Goal: Browse casually: Explore the website without a specific task or goal

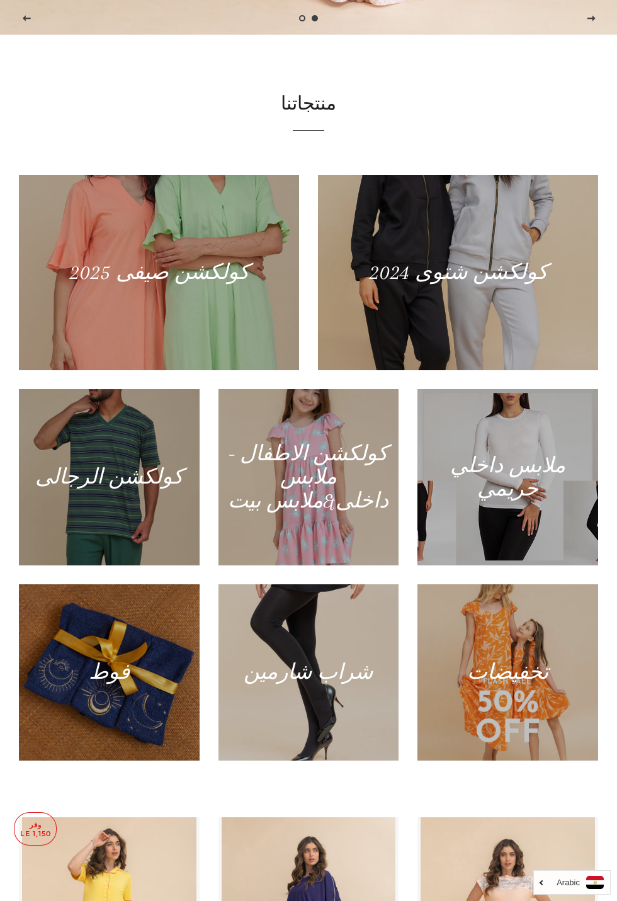
scroll to position [867, 0]
click at [528, 562] on div at bounding box center [508, 477] width 181 height 176
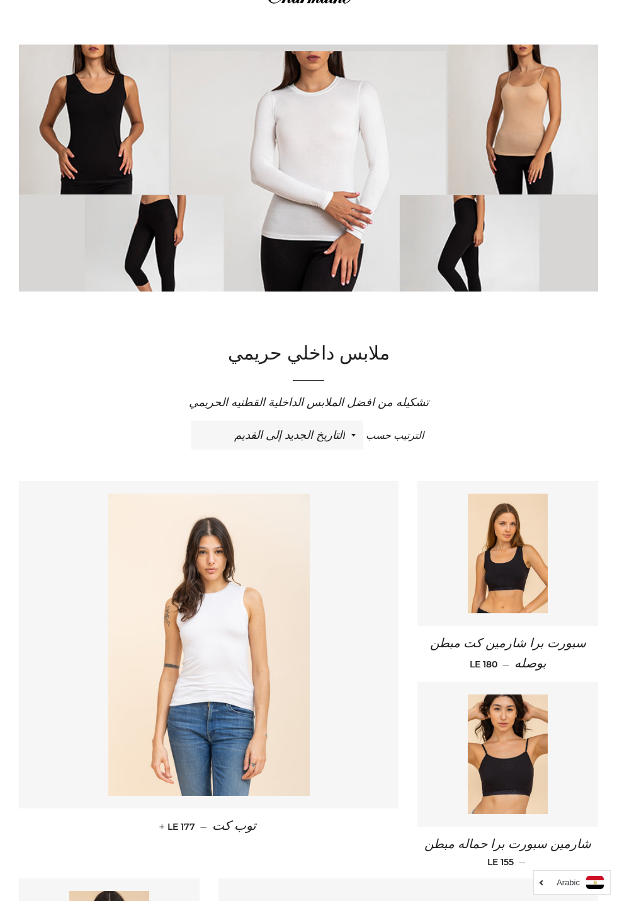
scroll to position [64, 0]
click at [530, 575] on img at bounding box center [508, 554] width 80 height 120
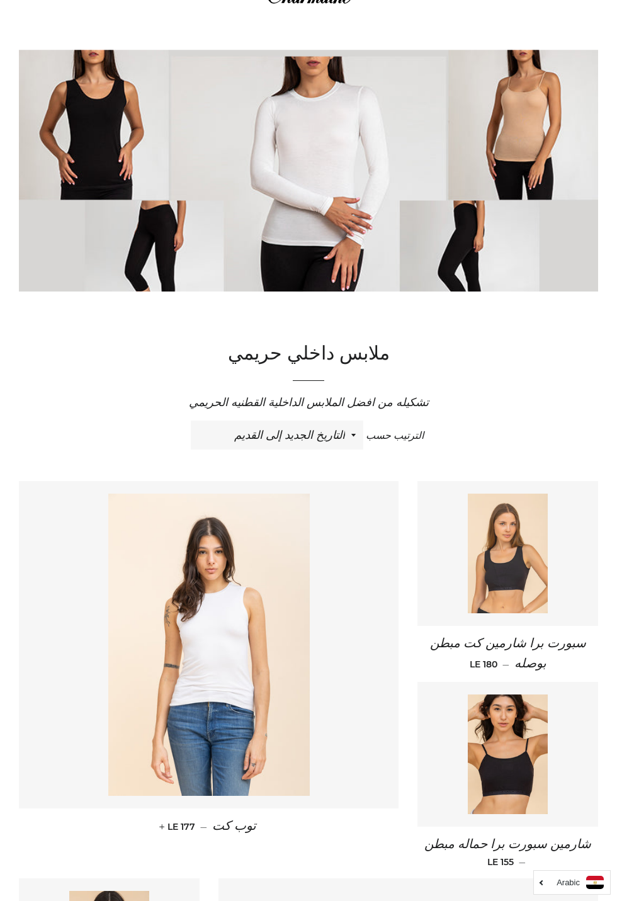
scroll to position [137, 0]
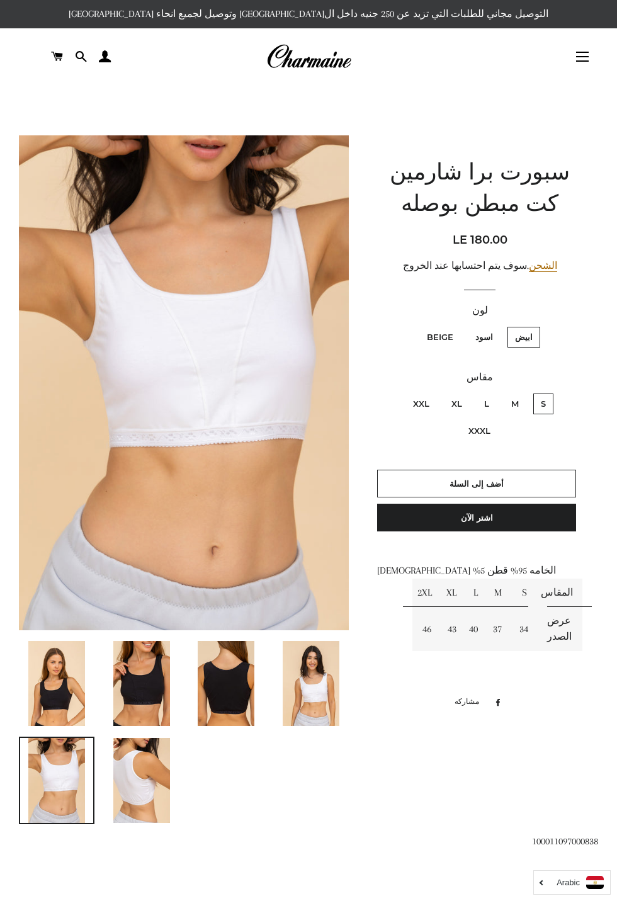
click at [222, 685] on img at bounding box center [226, 683] width 57 height 85
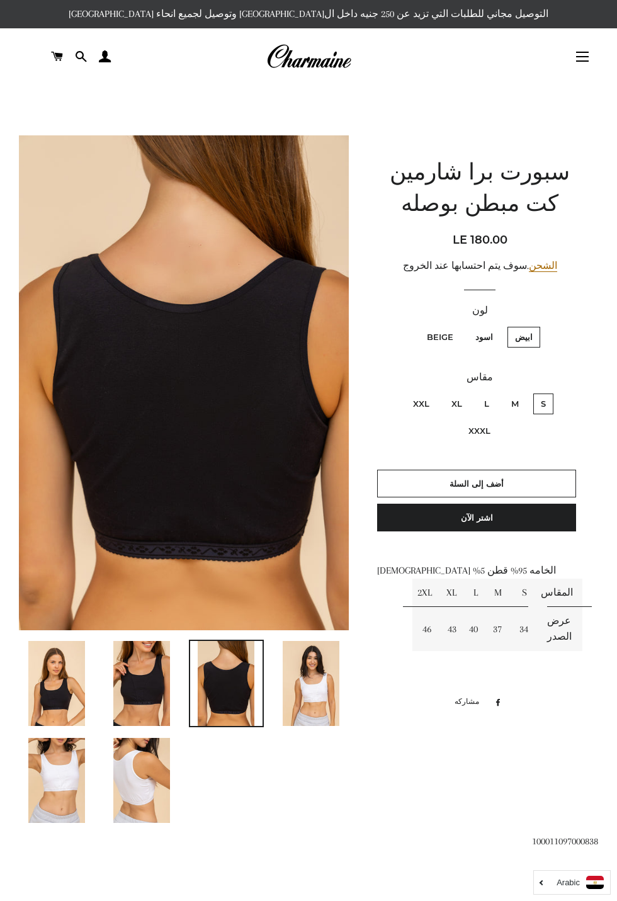
click at [125, 796] on img at bounding box center [141, 780] width 57 height 85
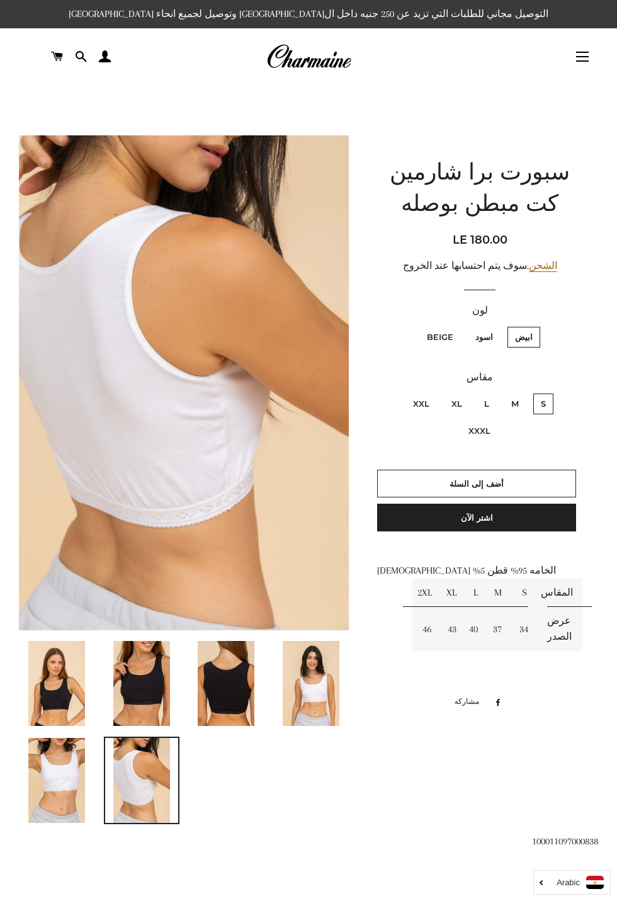
click at [323, 683] on img at bounding box center [311, 683] width 57 height 85
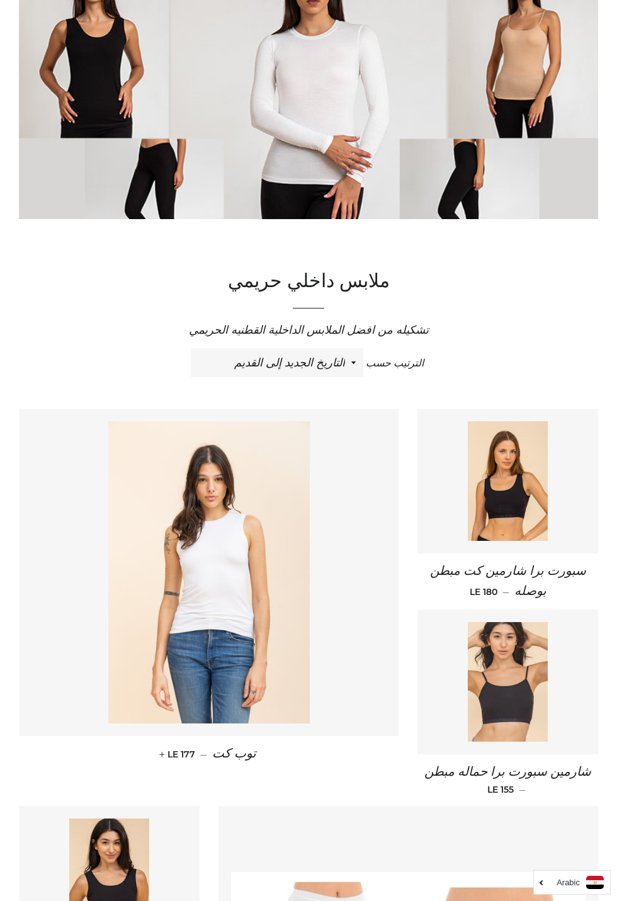
click at [520, 703] on img at bounding box center [508, 682] width 80 height 120
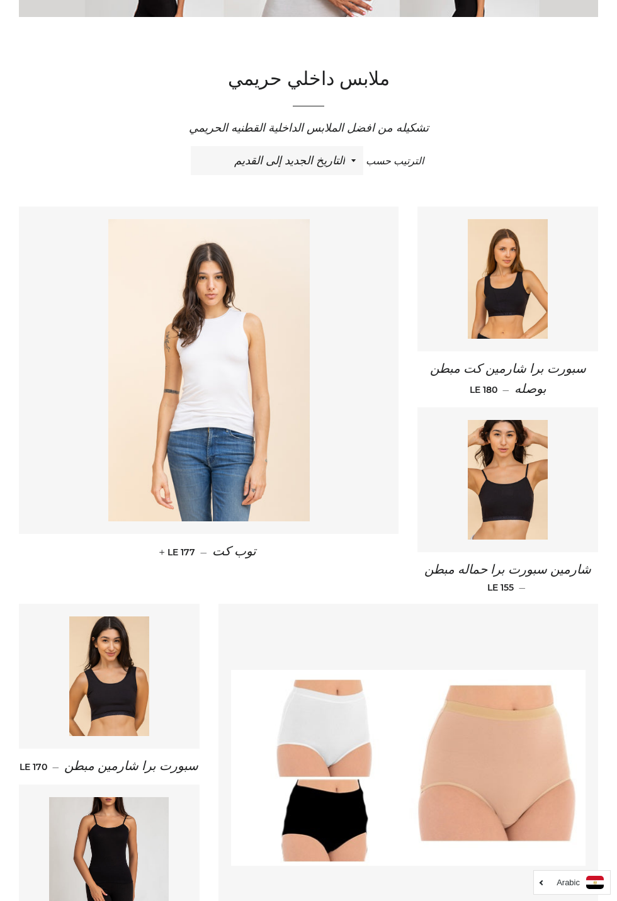
scroll to position [340, 0]
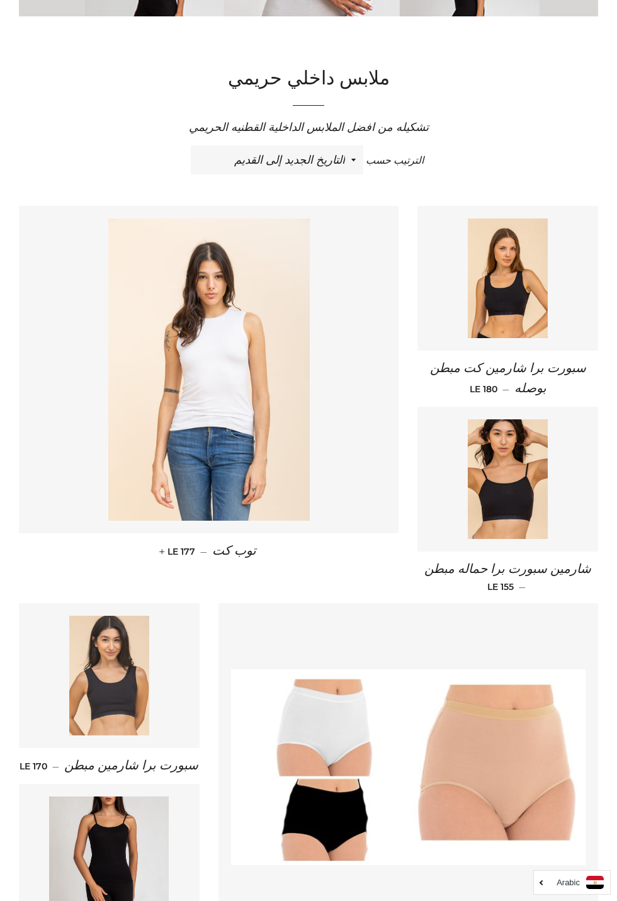
click at [103, 687] on img at bounding box center [109, 676] width 80 height 120
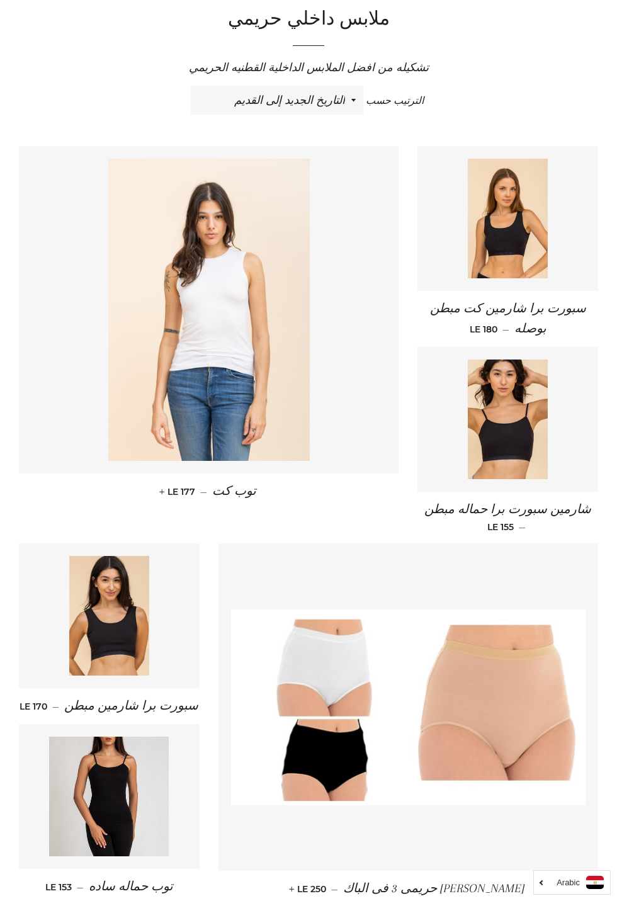
scroll to position [399, 0]
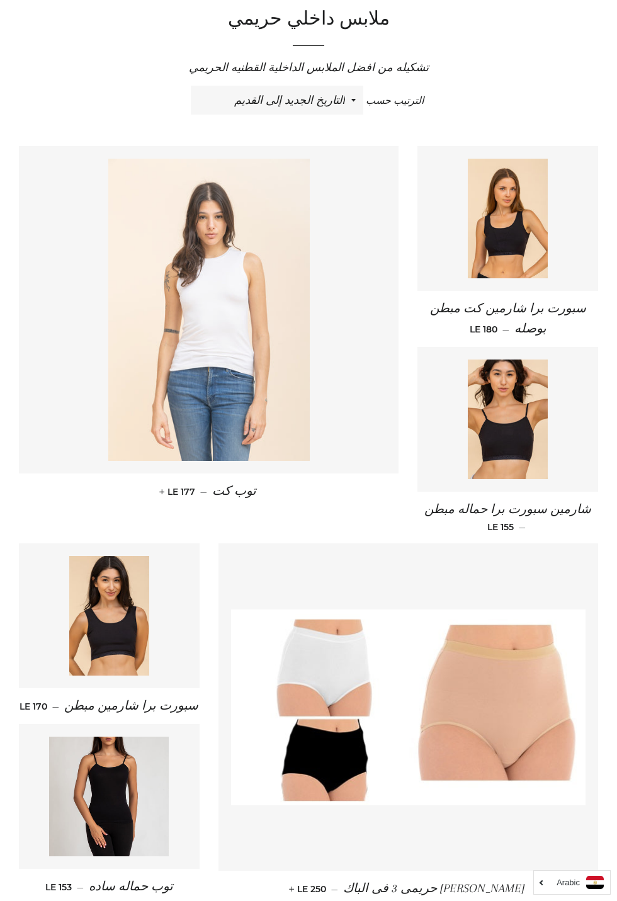
click at [227, 346] on img at bounding box center [209, 310] width 202 height 302
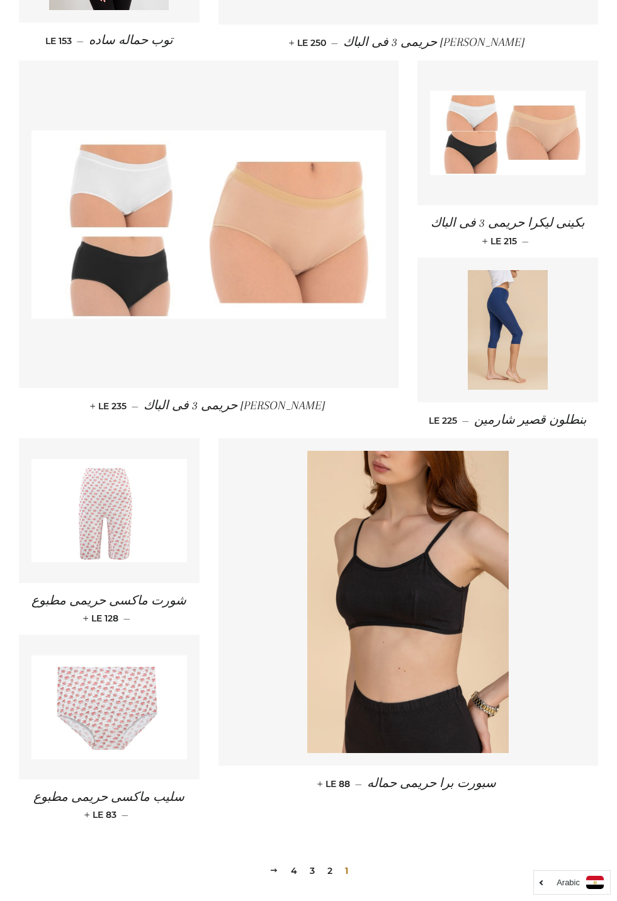
scroll to position [1249, 0]
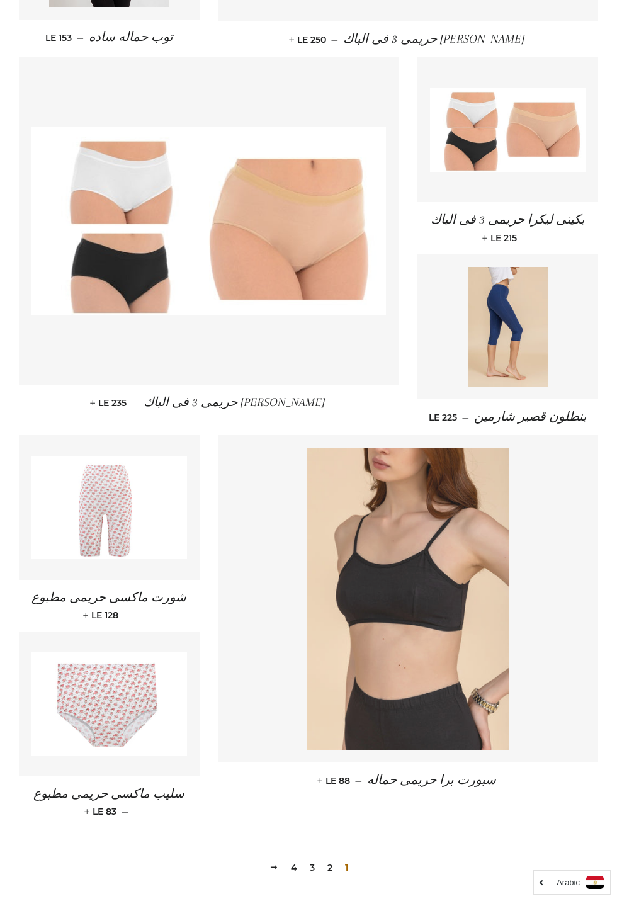
click at [426, 631] on img at bounding box center [408, 599] width 202 height 302
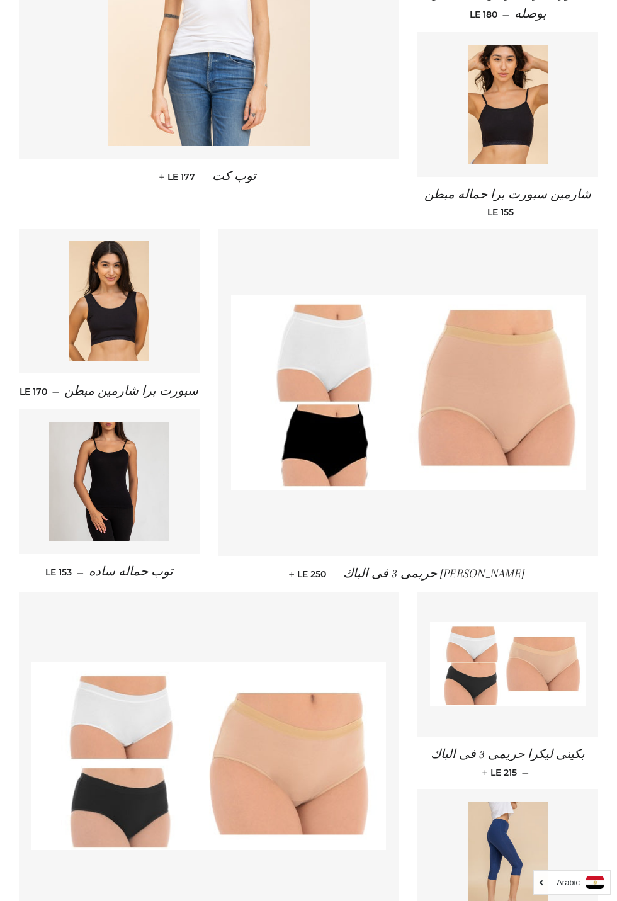
scroll to position [716, 0]
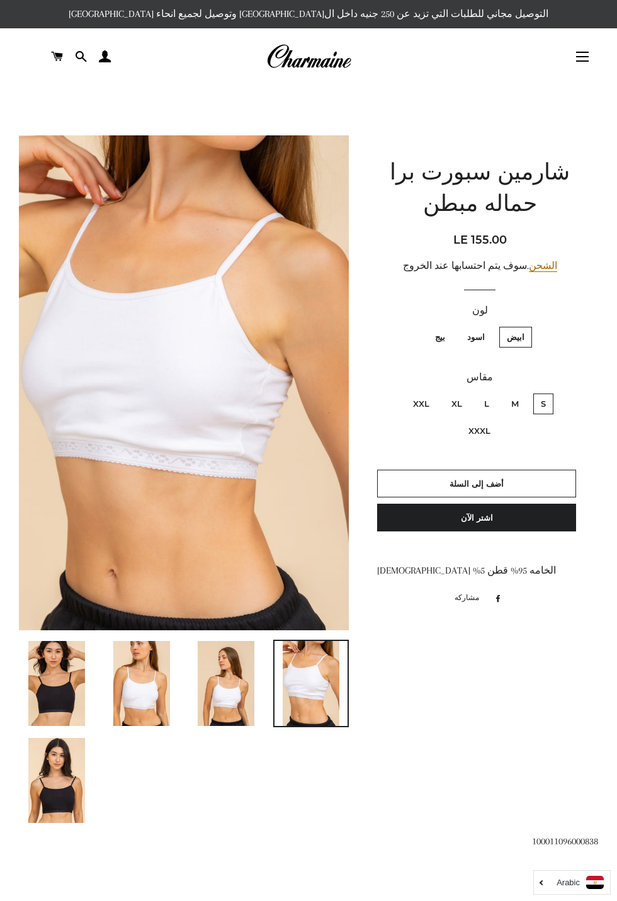
click at [147, 690] on img at bounding box center [141, 683] width 57 height 85
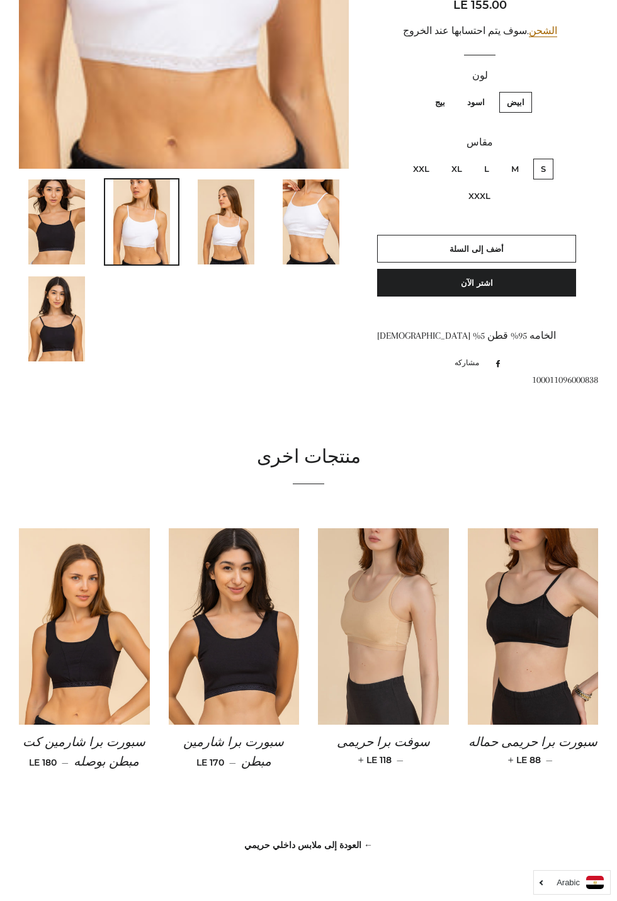
scroll to position [457, 0]
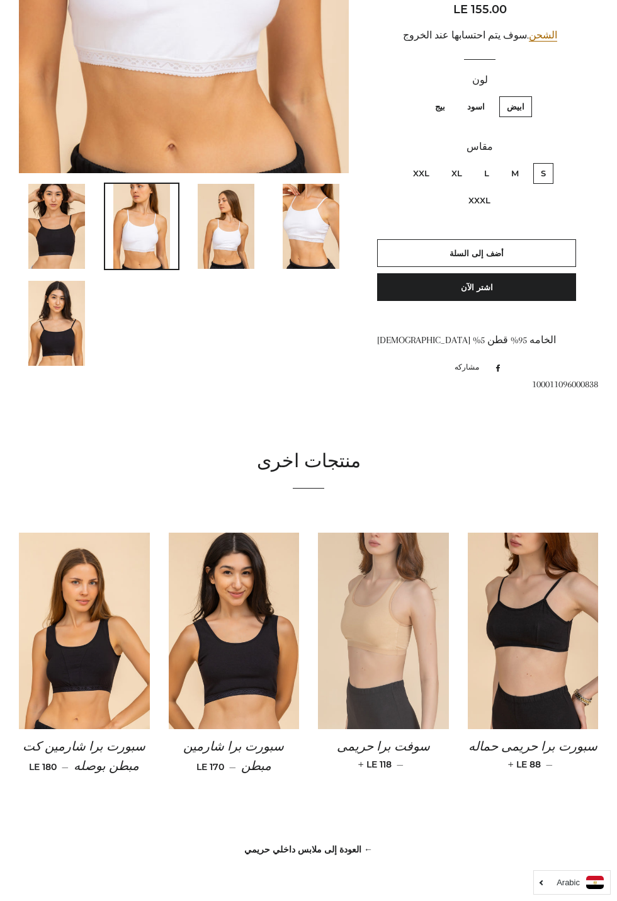
click at [397, 625] on img at bounding box center [383, 631] width 131 height 196
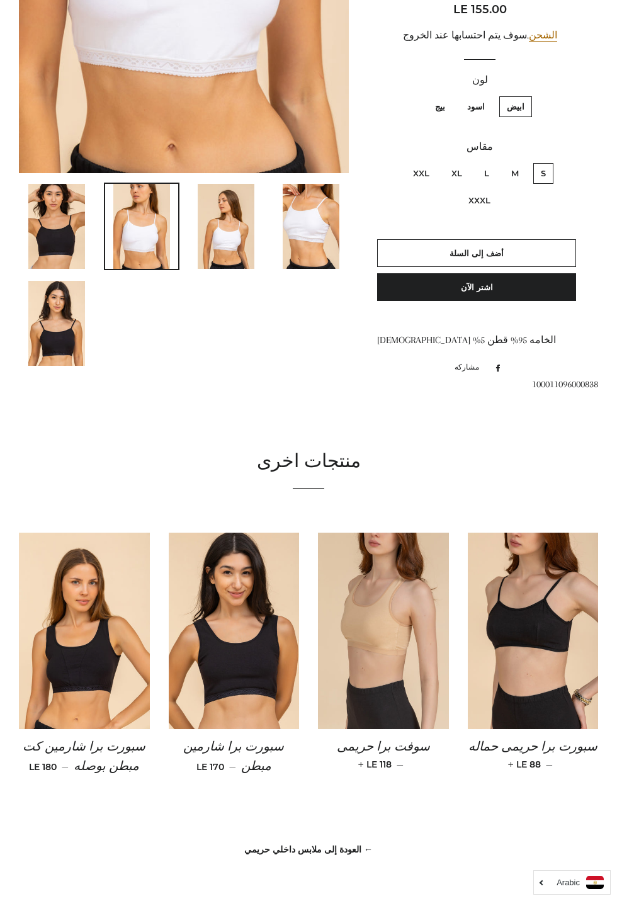
click at [55, 342] on img at bounding box center [56, 323] width 57 height 85
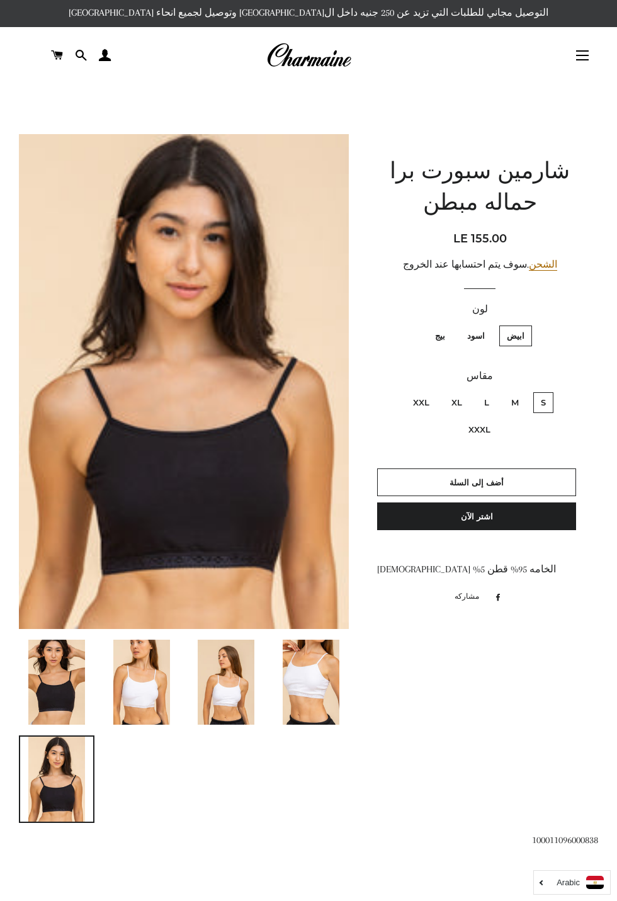
scroll to position [0, 0]
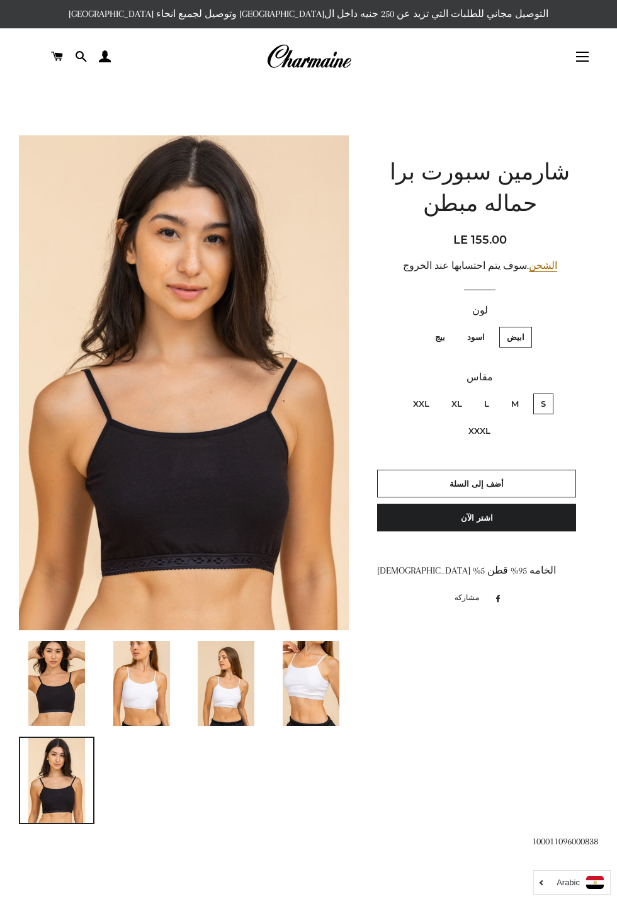
click at [213, 440] on img at bounding box center [184, 382] width 330 height 495
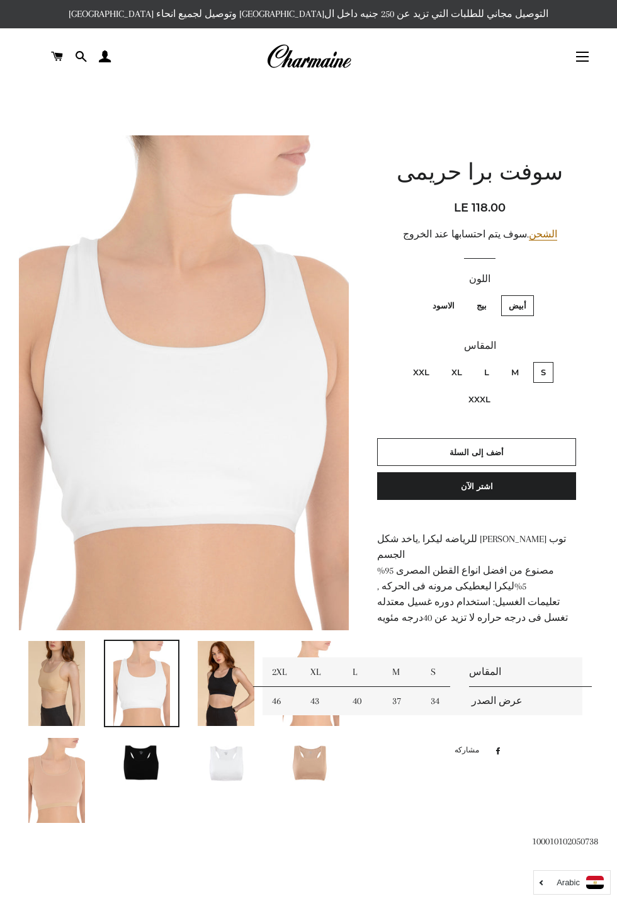
click at [223, 466] on img at bounding box center [184, 382] width 330 height 495
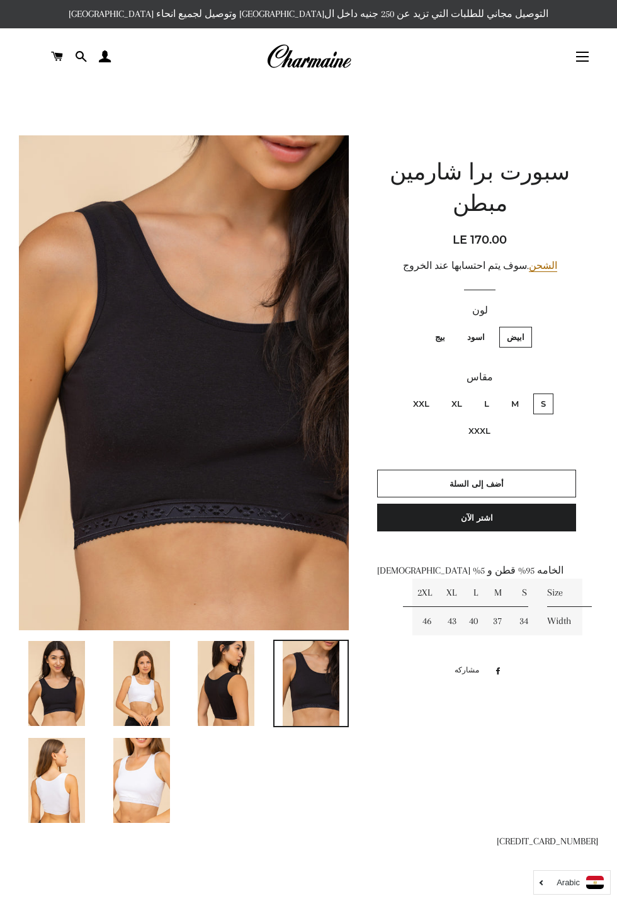
click at [61, 683] on img at bounding box center [56, 683] width 57 height 85
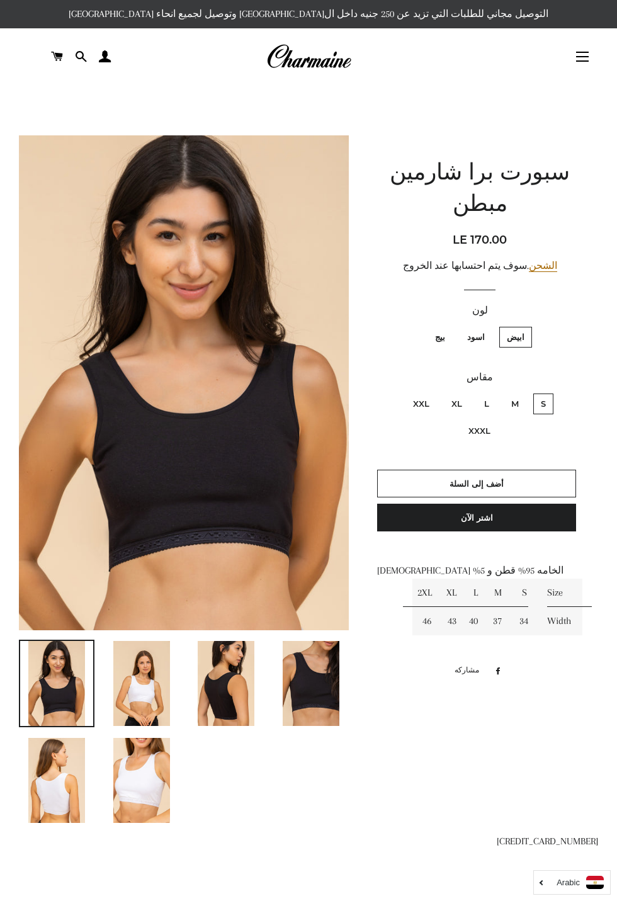
click at [234, 456] on img at bounding box center [184, 382] width 330 height 495
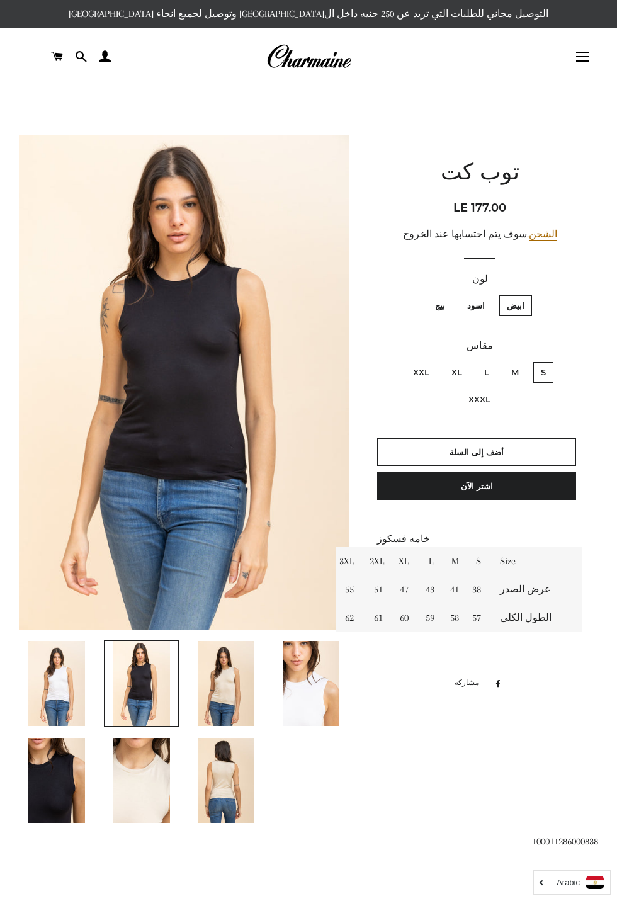
click at [236, 420] on img at bounding box center [184, 382] width 330 height 495
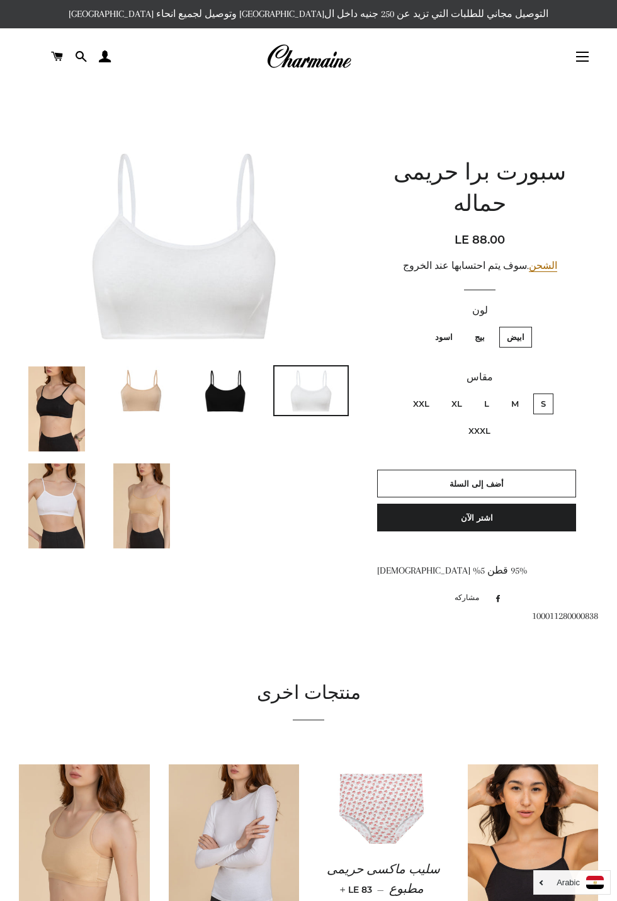
click at [209, 304] on img at bounding box center [184, 245] width 330 height 220
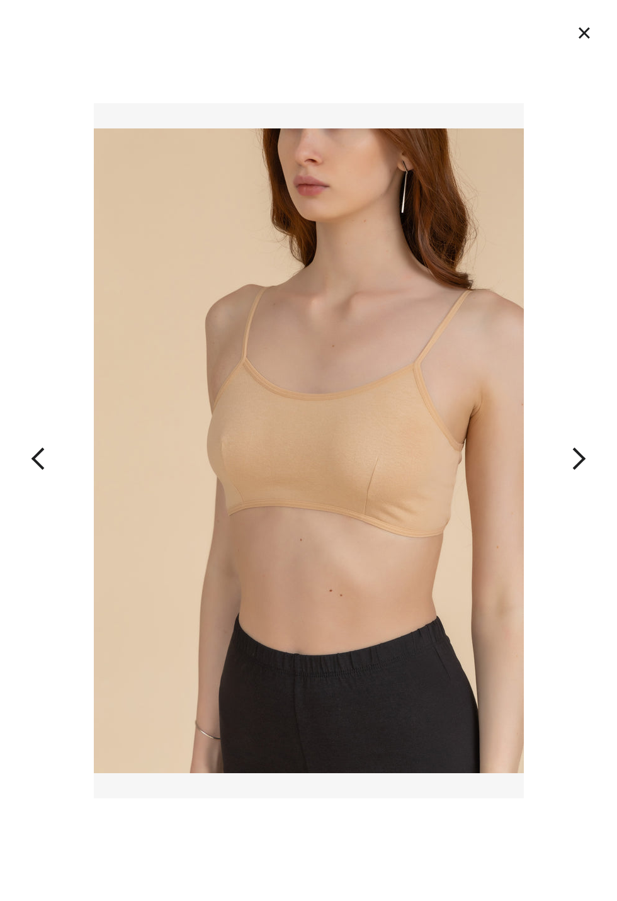
click at [583, 42] on button "×" at bounding box center [585, 33] width 28 height 28
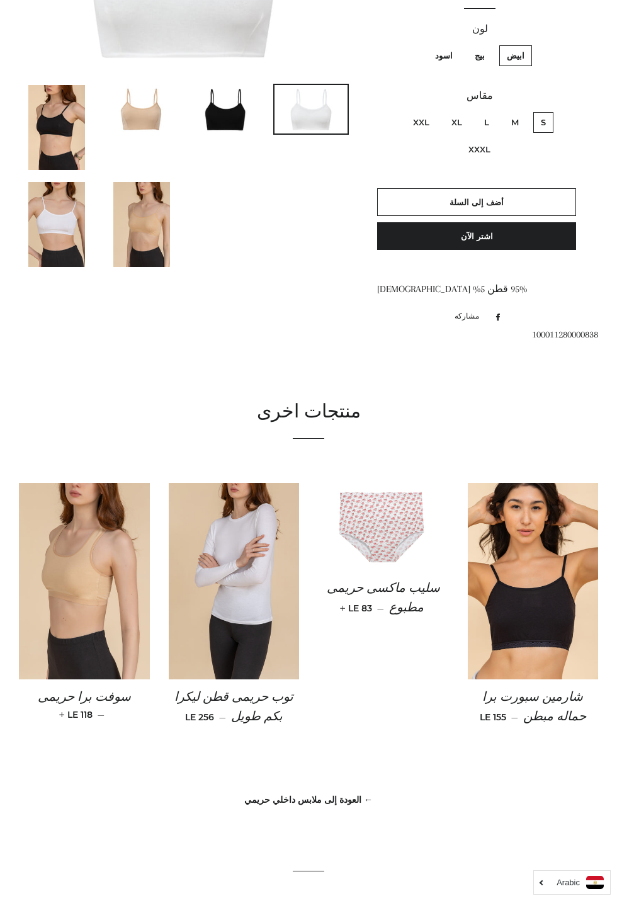
scroll to position [282, 0]
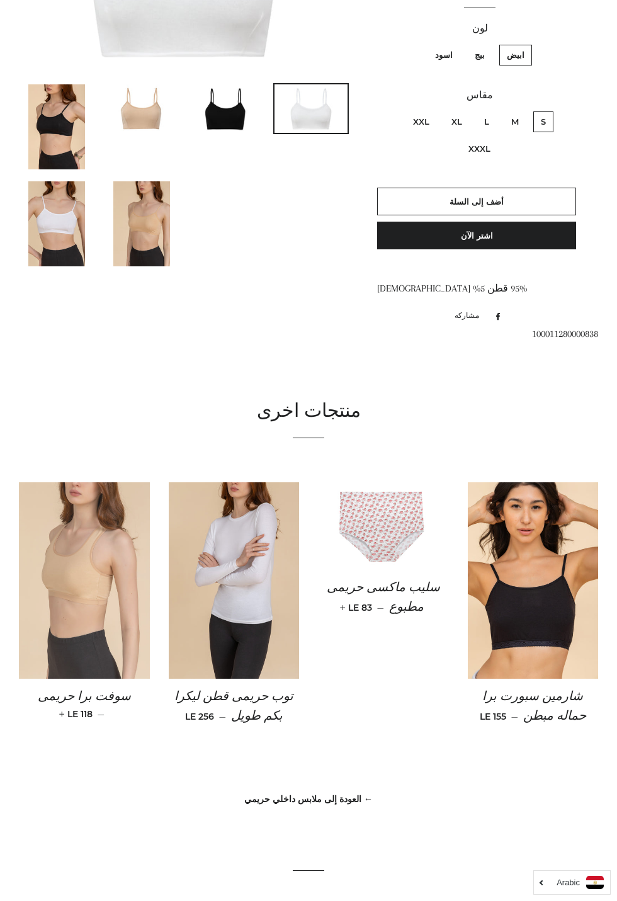
click at [74, 548] on img at bounding box center [84, 580] width 131 height 196
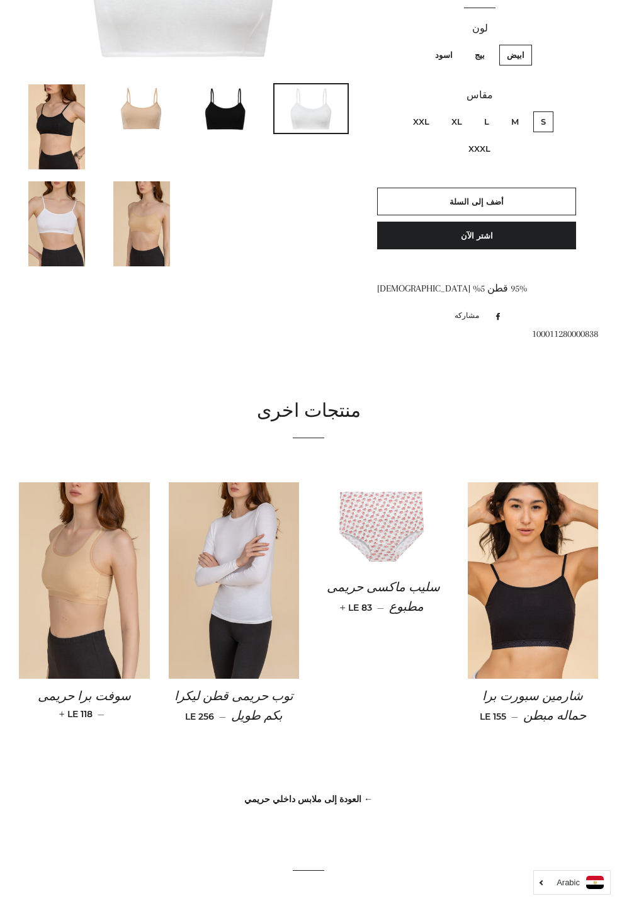
scroll to position [168, 0]
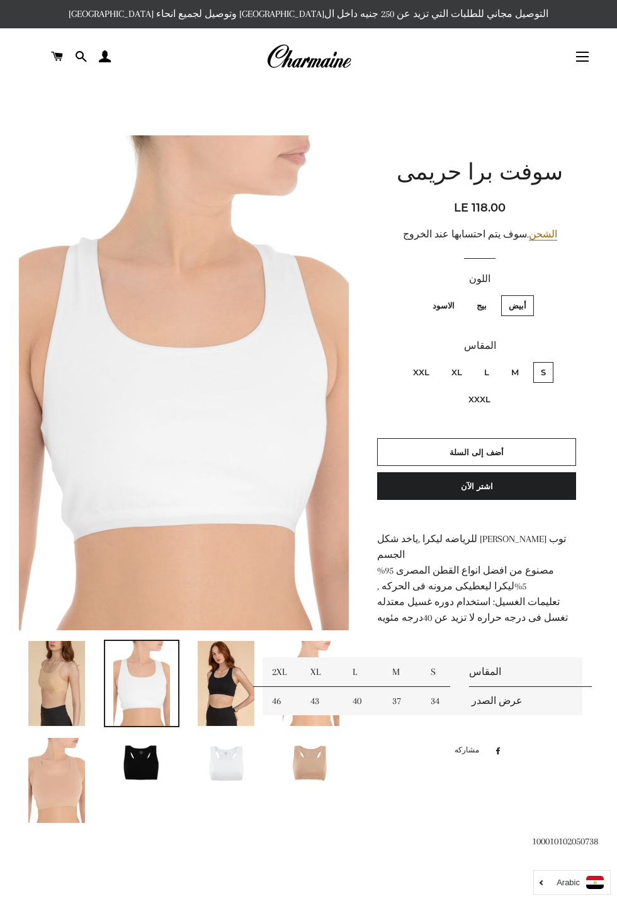
click at [220, 682] on img at bounding box center [226, 683] width 57 height 85
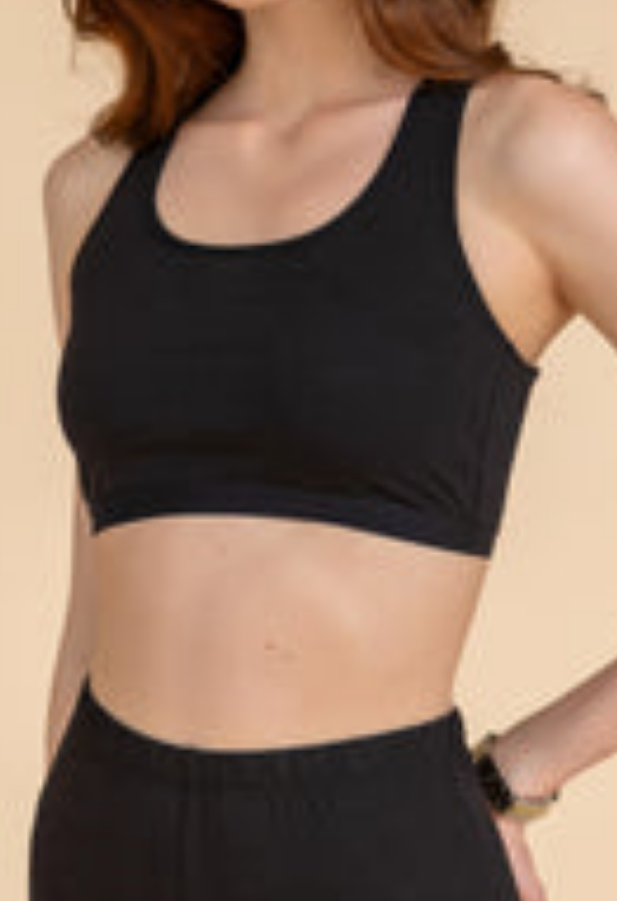
scroll to position [3, 0]
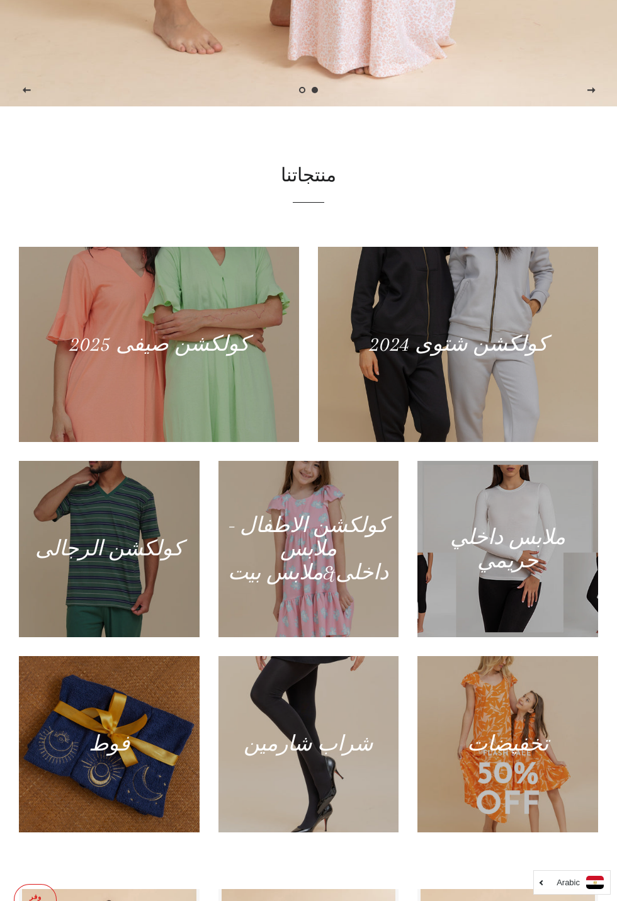
scroll to position [795, 0]
click at [546, 627] on div at bounding box center [508, 549] width 181 height 176
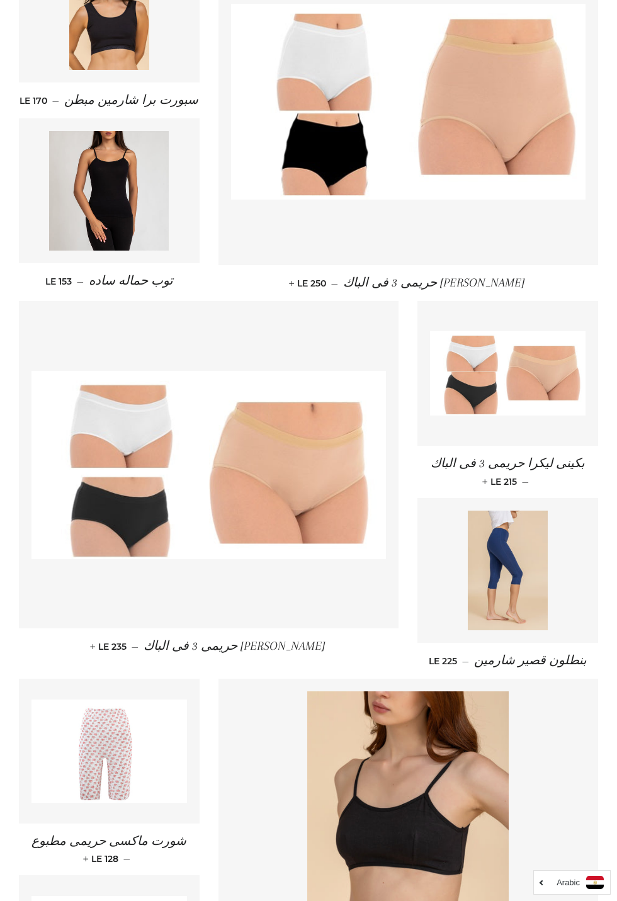
scroll to position [1005, 0]
click at [521, 563] on img at bounding box center [508, 571] width 80 height 120
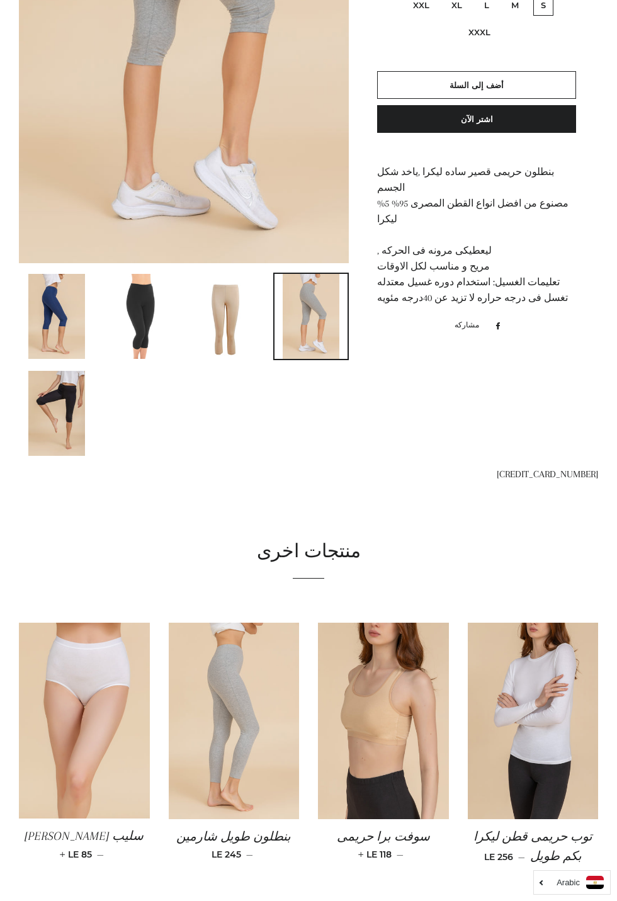
scroll to position [368, 0]
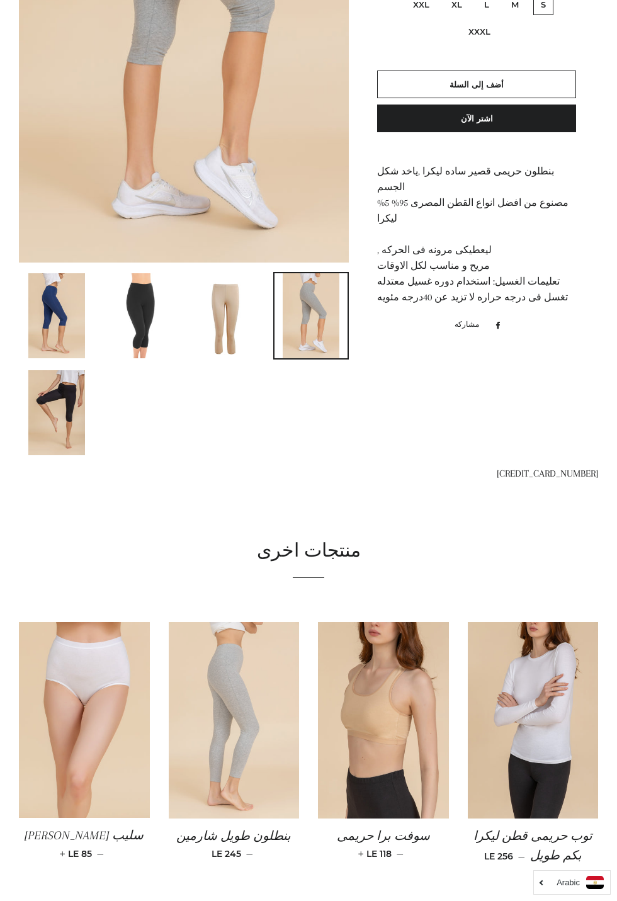
click at [246, 716] on img at bounding box center [234, 720] width 131 height 196
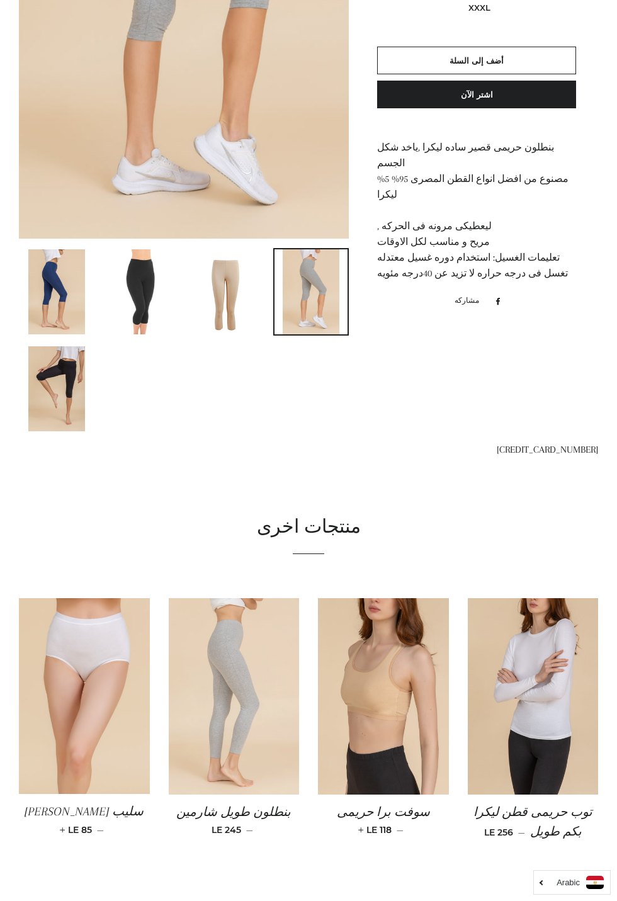
scroll to position [440, 0]
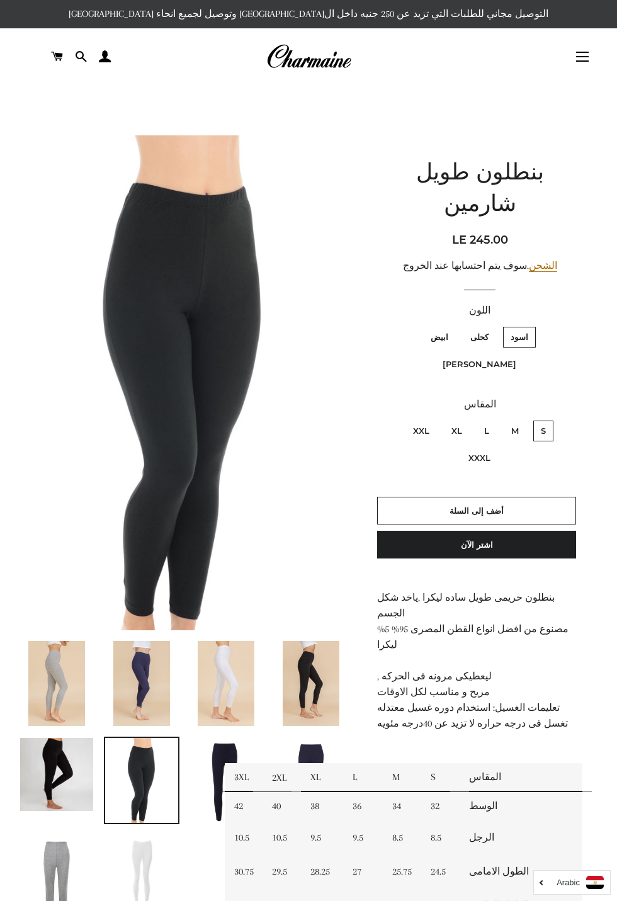
click at [198, 362] on img at bounding box center [184, 382] width 330 height 495
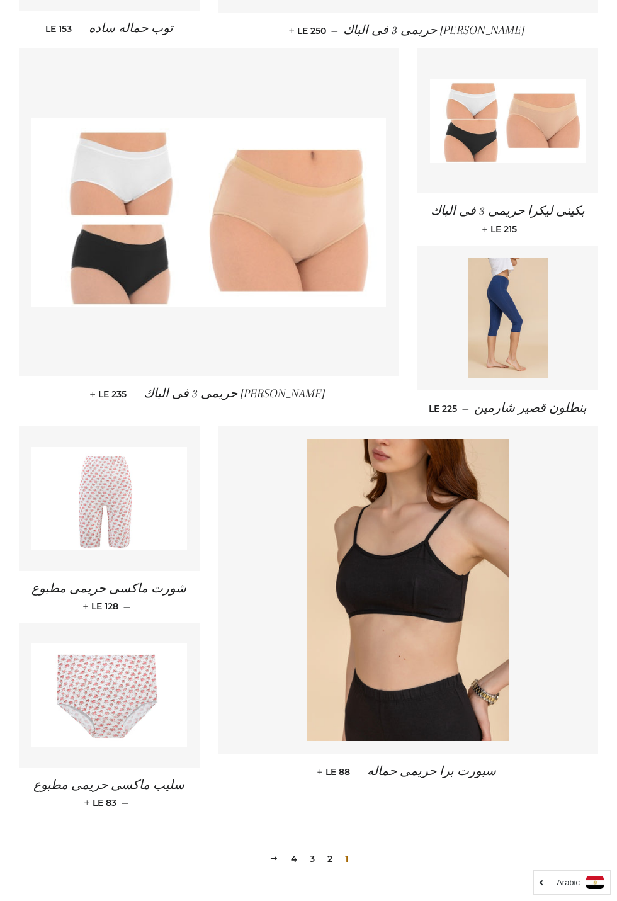
scroll to position [1219, 0]
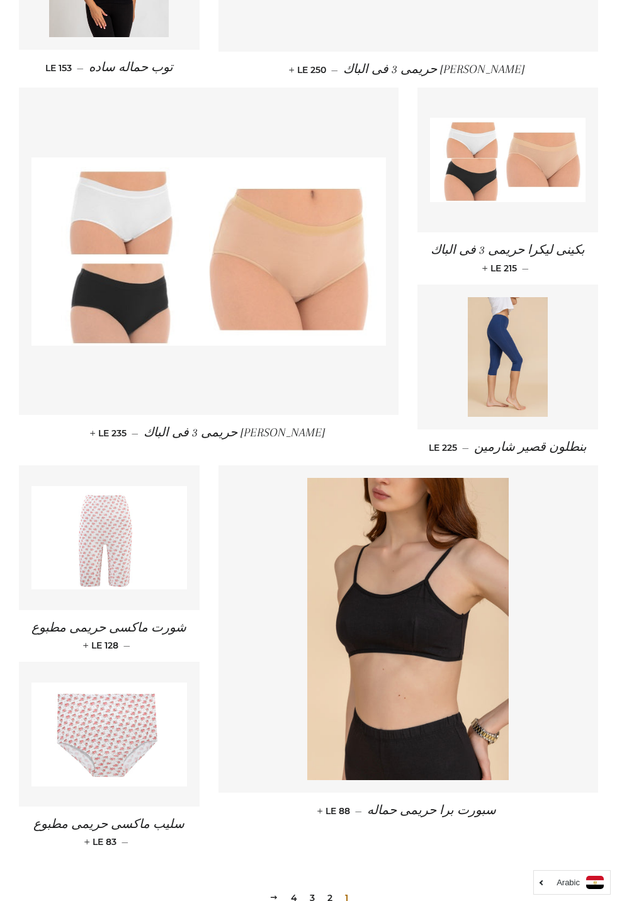
click at [137, 523] on img at bounding box center [109, 538] width 156 height 104
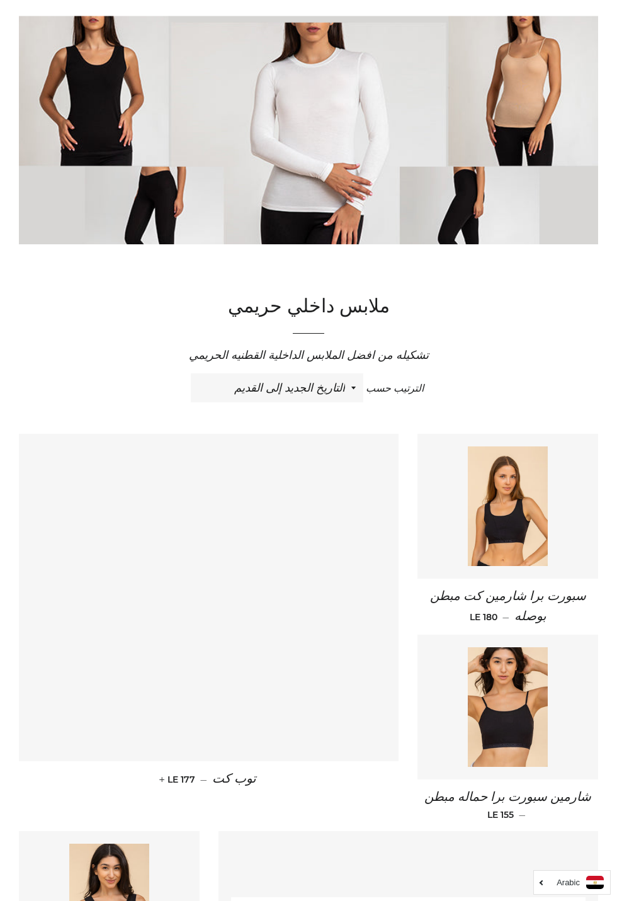
scroll to position [0, 0]
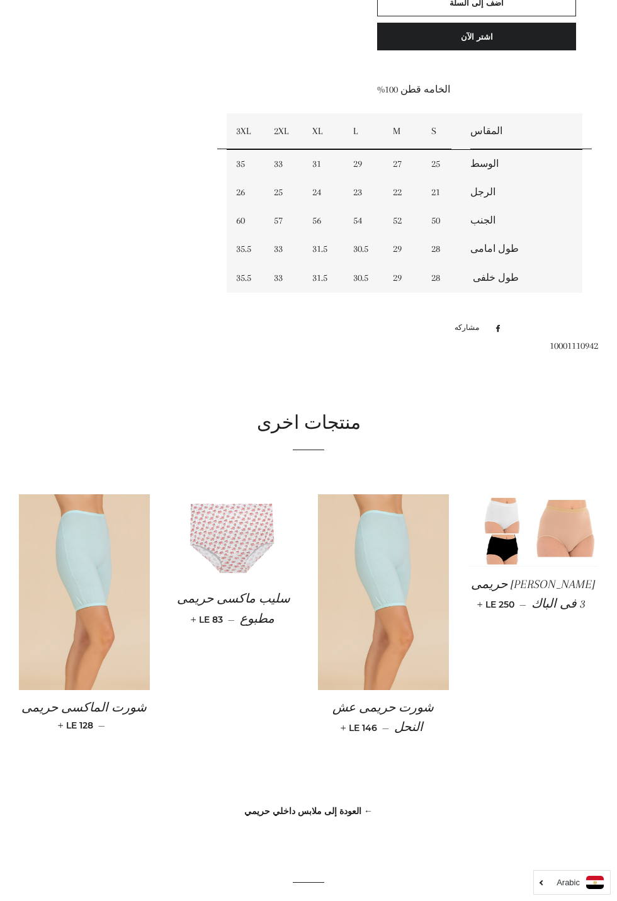
scroll to position [494, 0]
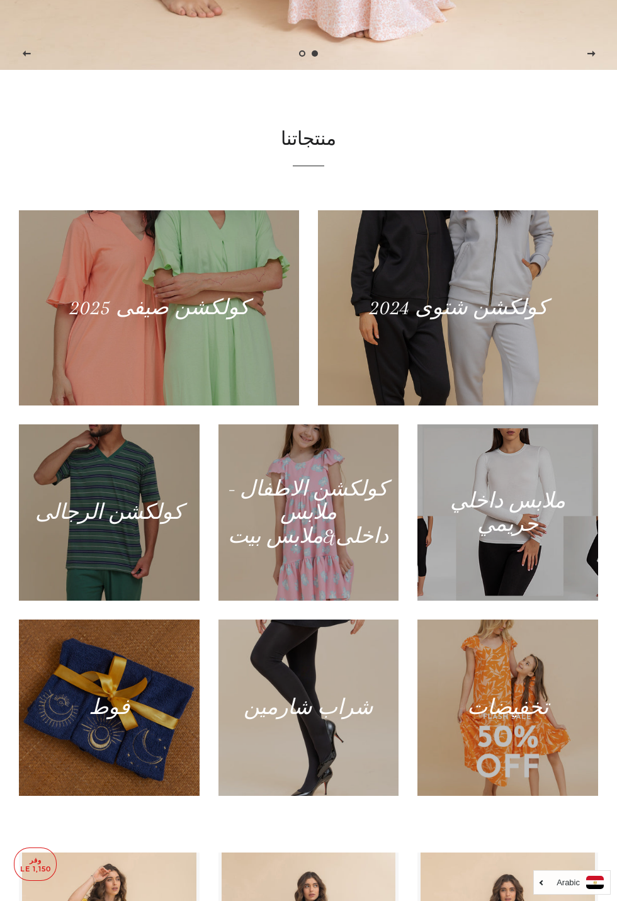
click at [209, 387] on div at bounding box center [159, 307] width 280 height 195
click at [514, 406] on div at bounding box center [458, 307] width 280 height 195
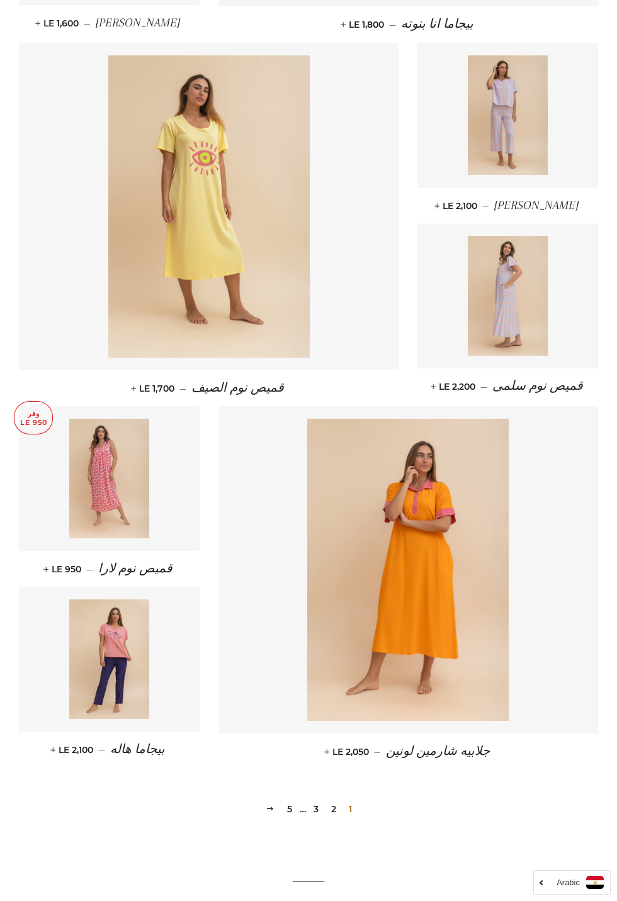
scroll to position [1248, 0]
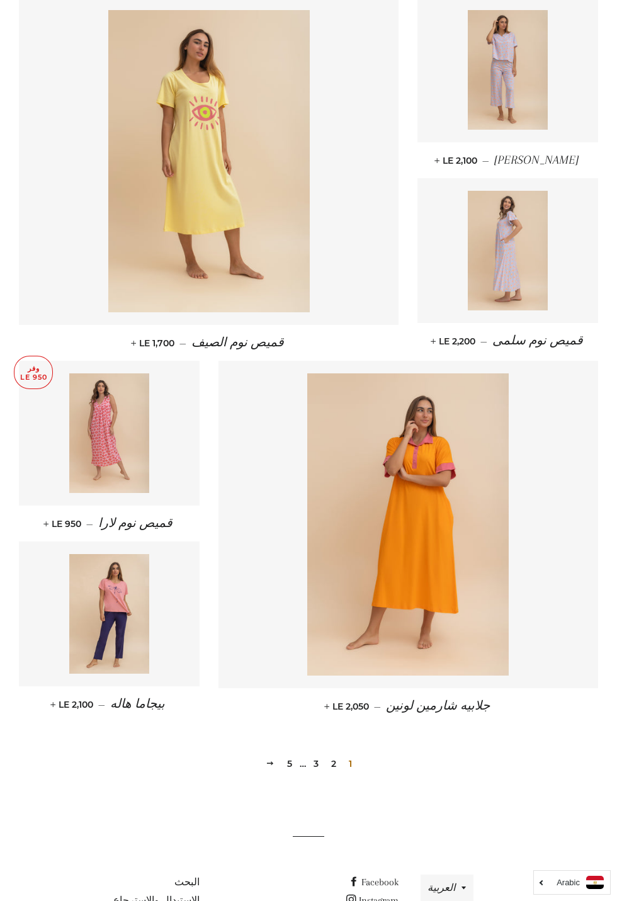
click at [332, 762] on link "2" at bounding box center [333, 764] width 15 height 19
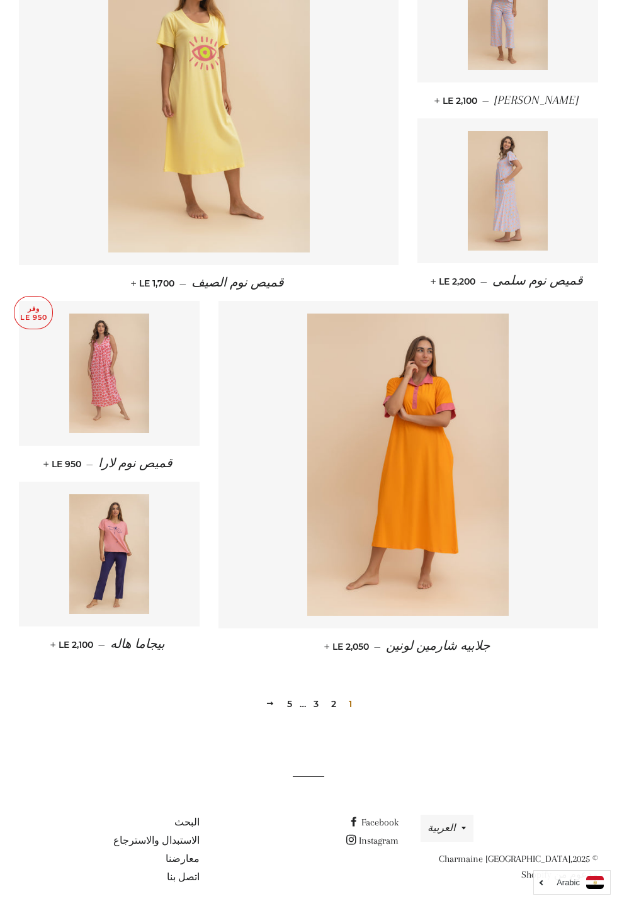
scroll to position [1215, 0]
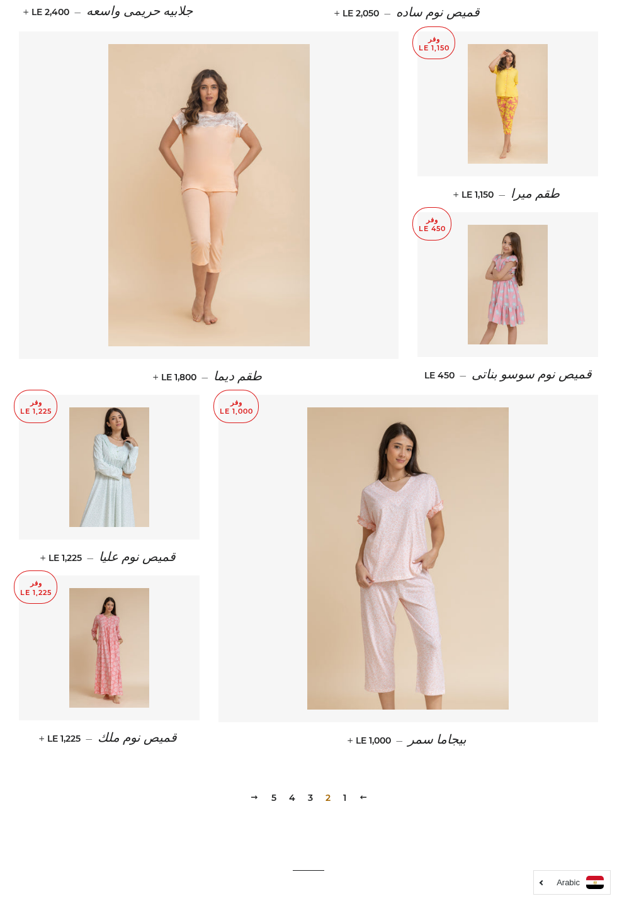
scroll to position [1248, 0]
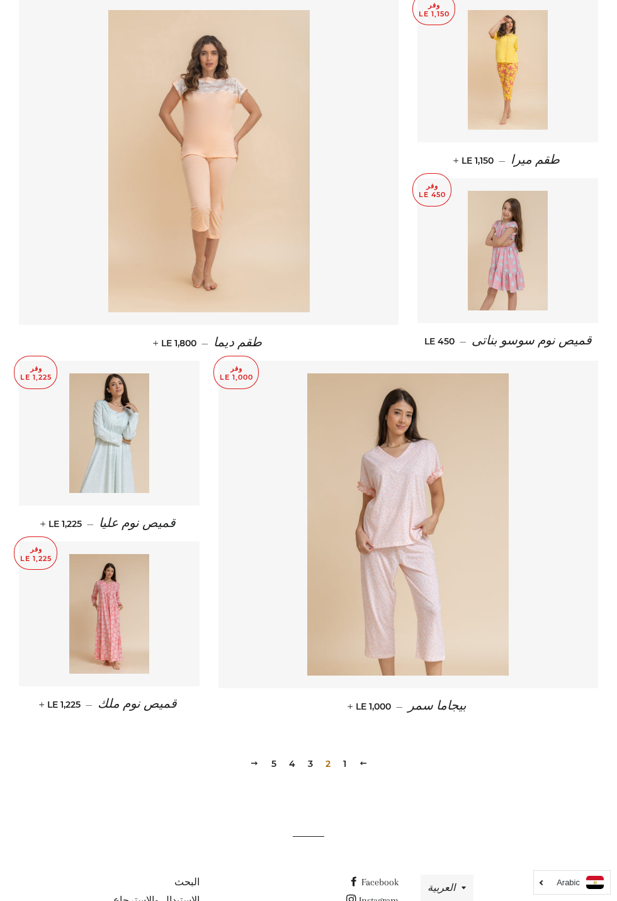
click at [275, 767] on link "5" at bounding box center [273, 764] width 15 height 19
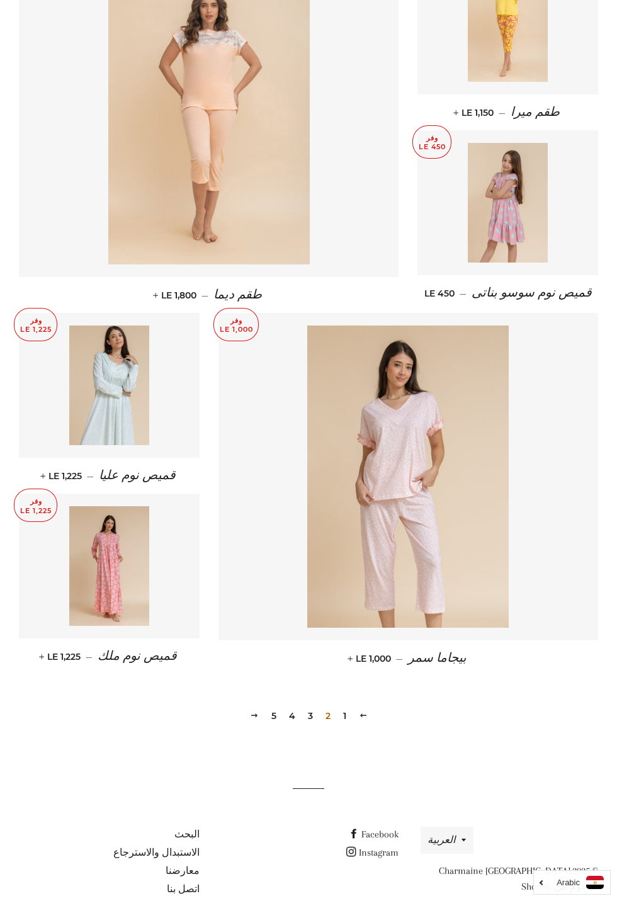
scroll to position [1215, 0]
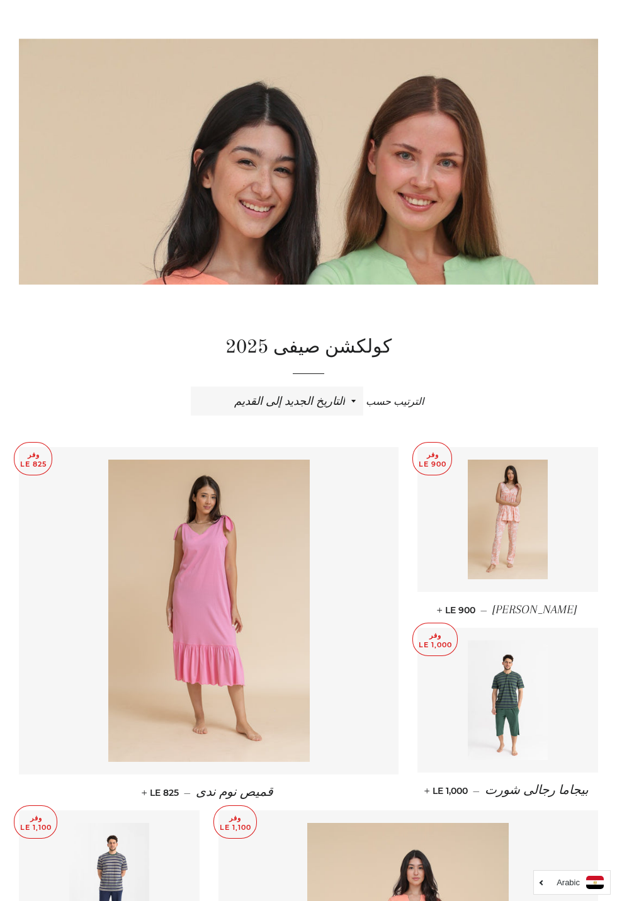
scroll to position [69, 0]
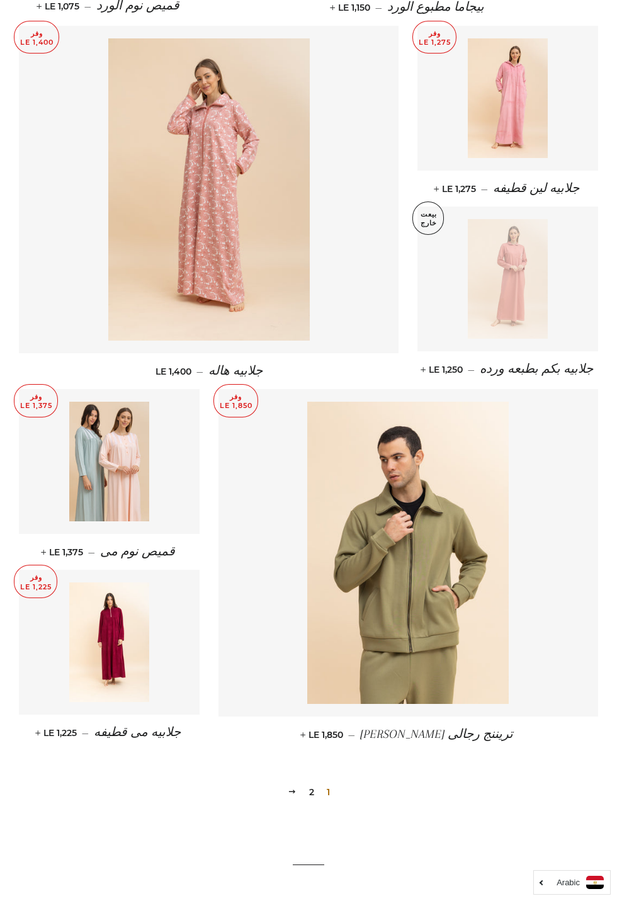
scroll to position [1248, 0]
